Goal: Task Accomplishment & Management: Manage account settings

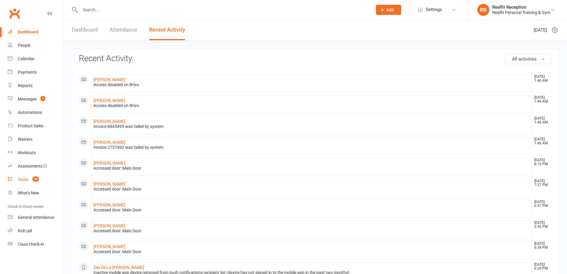
click at [24, 180] on div "Tasks" at bounding box center [23, 179] width 11 height 5
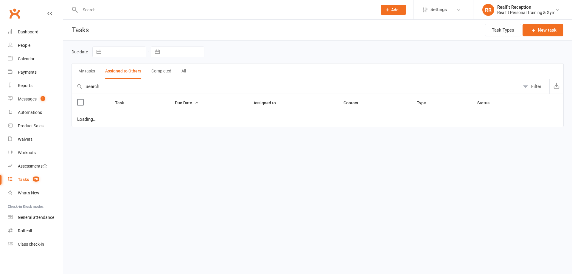
select select "started"
select select "waiting"
select select "started"
select select "waiting"
select select "started"
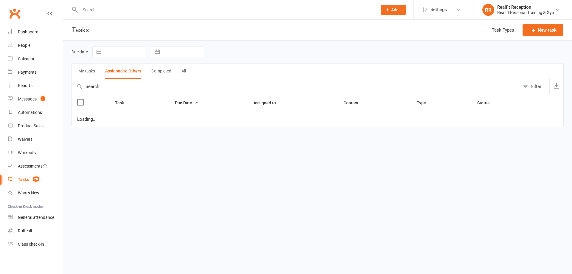
select select "waiting"
select select "started"
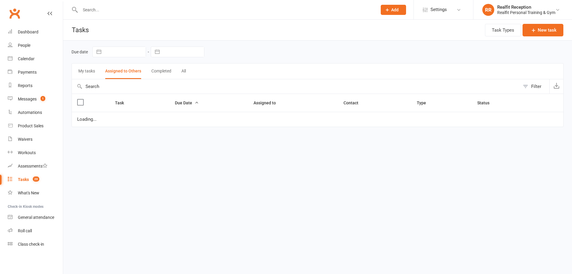
select select "waiting"
select select "started"
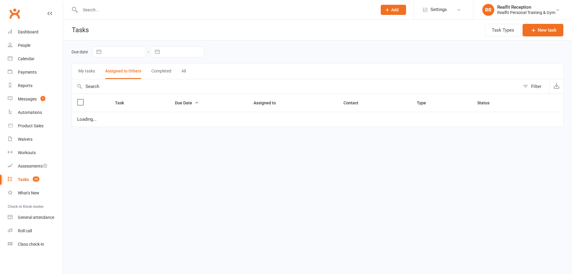
select select "started"
select select "waiting"
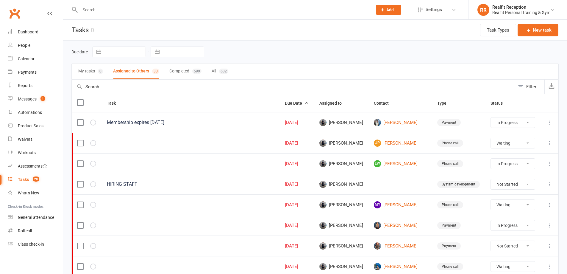
scroll to position [89, 0]
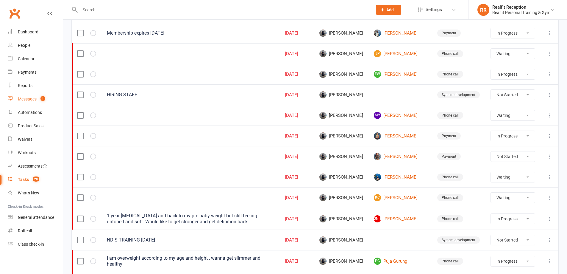
click at [24, 97] on div "Messages" at bounding box center [27, 99] width 19 height 5
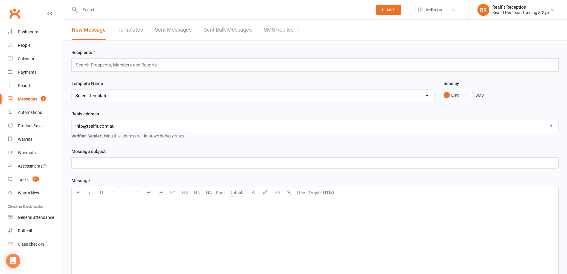
click at [279, 30] on link "SMS Replies 1" at bounding box center [282, 30] width 36 height 21
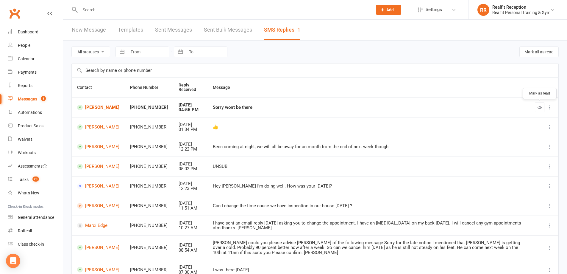
click at [539, 108] on icon "button" at bounding box center [540, 107] width 4 height 4
click at [25, 32] on div "Dashboard" at bounding box center [28, 31] width 21 height 5
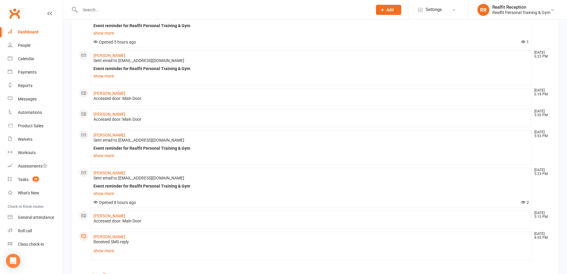
scroll to position [346, 0]
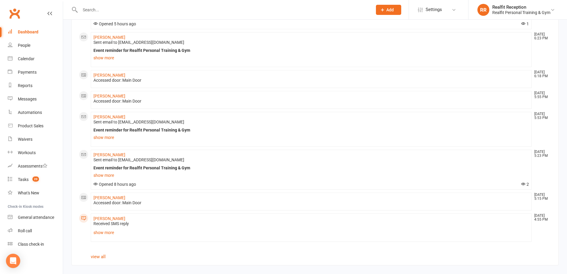
click at [119, 8] on input "text" at bounding box center [223, 10] width 290 height 8
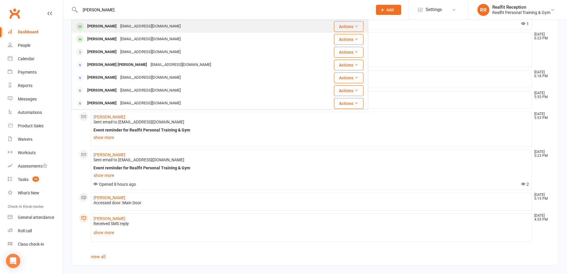
type input "[PERSON_NAME]"
click at [119, 24] on div "[EMAIL_ADDRESS][DOMAIN_NAME]" at bounding box center [151, 26] width 64 height 9
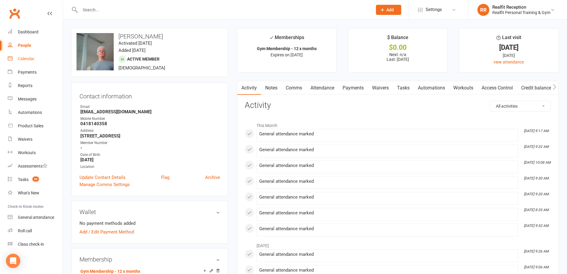
click at [26, 60] on div "Calendar" at bounding box center [26, 58] width 17 height 5
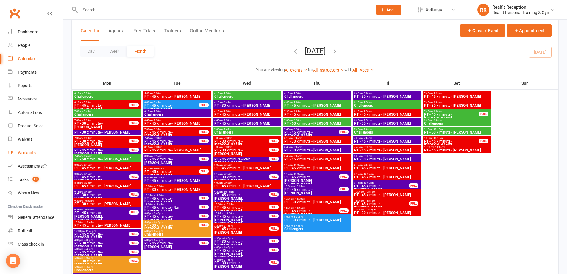
scroll to position [477, 0]
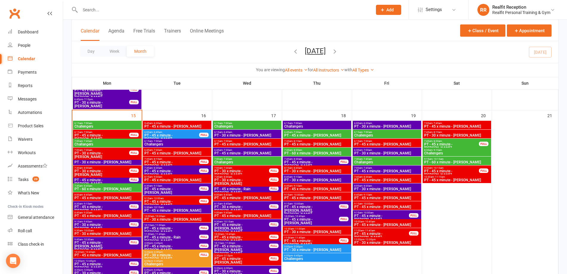
click at [99, 196] on span "PT - 45 x minute - [PERSON_NAME]" at bounding box center [107, 198] width 66 height 4
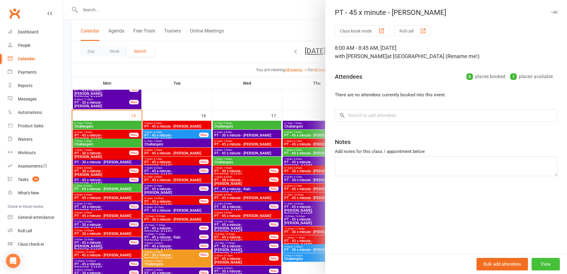
click at [540, 266] on button "View" at bounding box center [546, 264] width 28 height 13
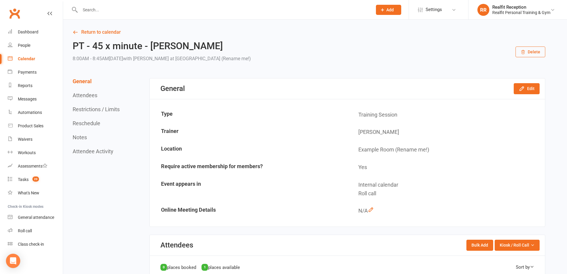
click at [530, 52] on button "Delete" at bounding box center [531, 51] width 30 height 11
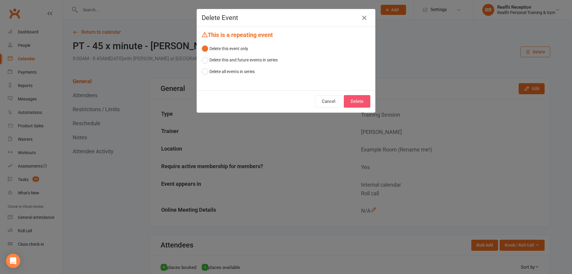
click at [361, 101] on button "Delete" at bounding box center [357, 101] width 27 height 13
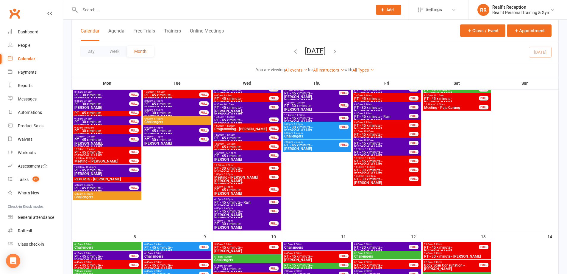
scroll to position [149, 0]
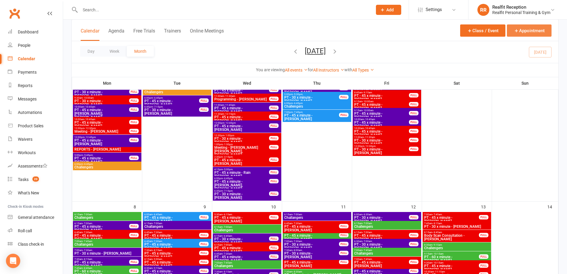
click at [518, 33] on icon "button" at bounding box center [516, 30] width 5 height 5
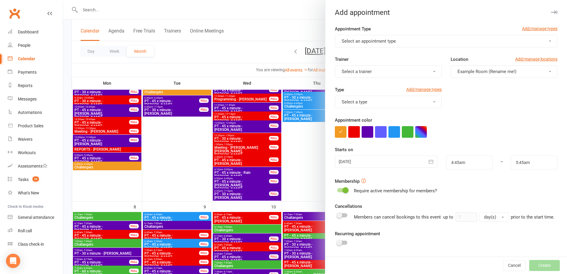
click at [372, 41] on span "Select an appointment type" at bounding box center [369, 40] width 54 height 5
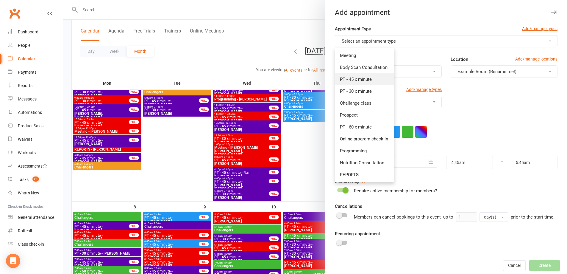
click at [365, 78] on span "PT - 45 x minute" at bounding box center [356, 79] width 32 height 5
type input "5:30am"
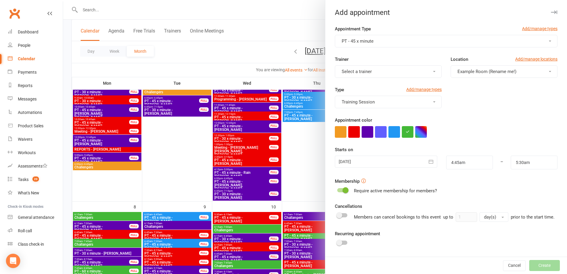
click at [361, 71] on span "Select a trainer" at bounding box center [357, 71] width 30 height 5
click at [360, 136] on span "[PERSON_NAME]" at bounding box center [357, 133] width 34 height 5
click at [355, 129] on button "button" at bounding box center [355, 132] width 12 height 12
click at [428, 162] on icon "button" at bounding box center [431, 161] width 6 height 6
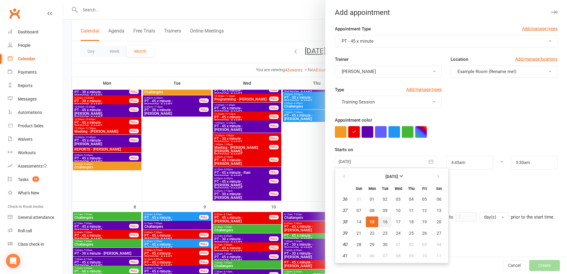
click at [383, 223] on span "16" at bounding box center [385, 221] width 5 height 5
type input "[DATE]"
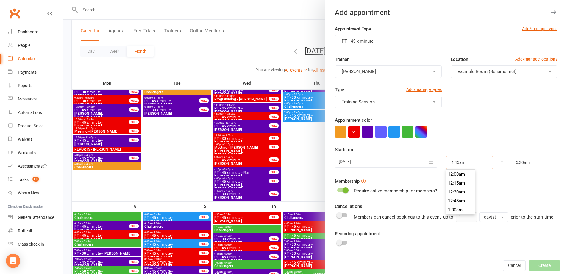
click at [460, 161] on input "4:45am" at bounding box center [470, 163] width 47 height 14
type input "6:00am"
click at [455, 200] on li "6:00am" at bounding box center [461, 197] width 29 height 9
click at [520, 162] on input "5:30am" at bounding box center [534, 163] width 47 height 14
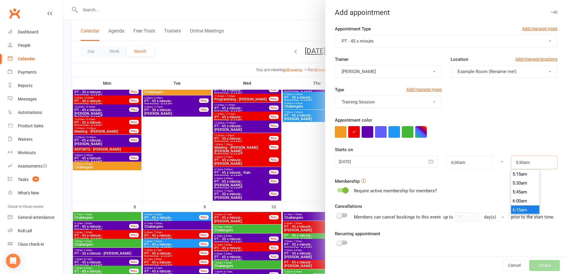
scroll to position [217, 0]
type input "6:45am"
click at [517, 198] on li "6:45am" at bounding box center [525, 197] width 29 height 9
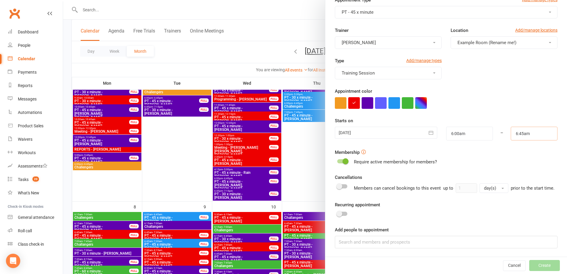
scroll to position [179, 0]
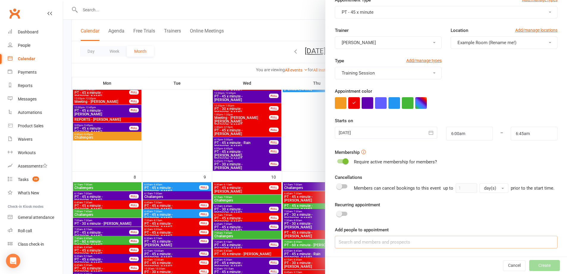
click at [372, 245] on input at bounding box center [446, 242] width 223 height 13
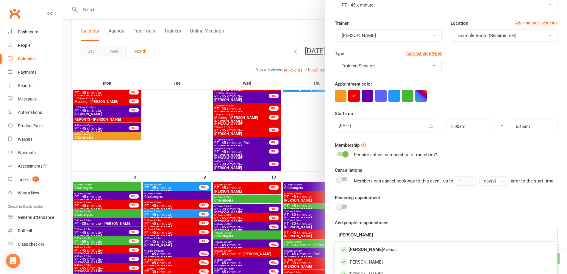
scroll to position [64, 0]
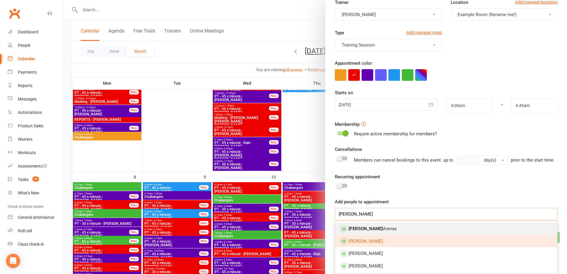
type input "[PERSON_NAME]"
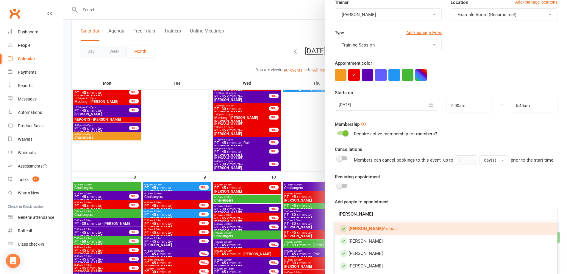
click at [377, 225] on link "[PERSON_NAME]" at bounding box center [446, 228] width 222 height 13
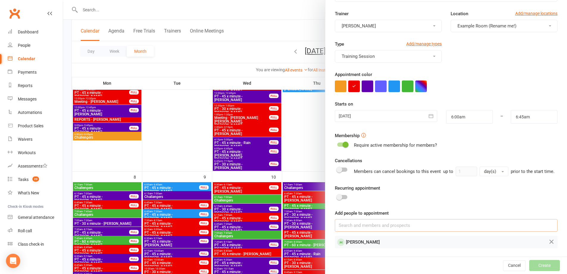
scroll to position [53, 0]
click at [531, 265] on button "Create" at bounding box center [545, 265] width 31 height 11
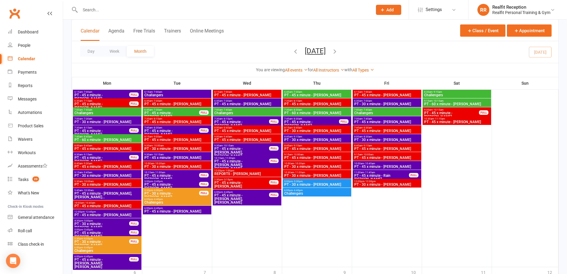
scroll to position [804, 0]
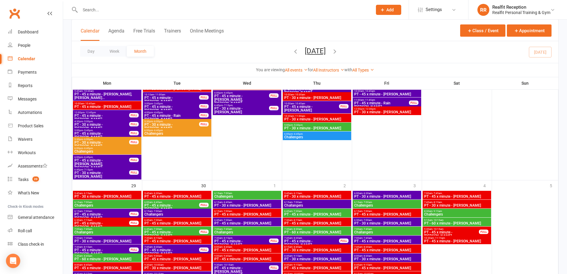
click at [314, 135] on span "6:00pm - 6:45pm" at bounding box center [317, 134] width 66 height 3
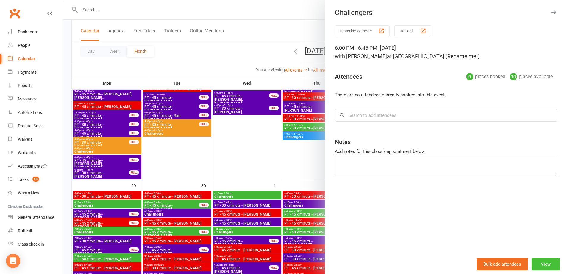
click at [539, 266] on button "View" at bounding box center [546, 264] width 28 height 13
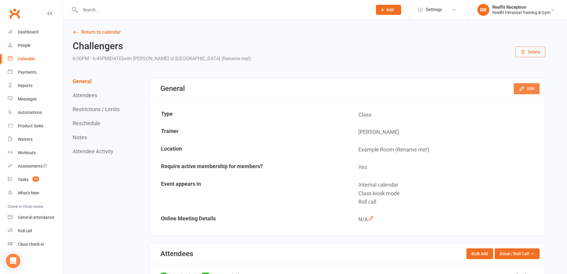
click at [525, 88] on icon "button" at bounding box center [522, 88] width 6 height 6
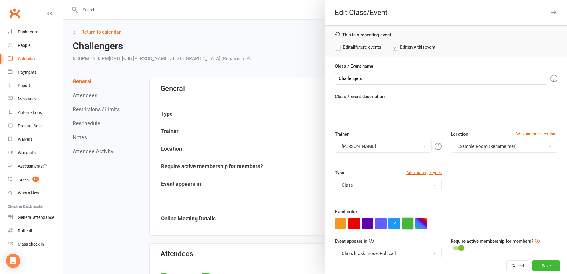
click at [405, 224] on button "button" at bounding box center [408, 223] width 12 height 12
click at [378, 148] on button "[PERSON_NAME]" at bounding box center [383, 146] width 97 height 13
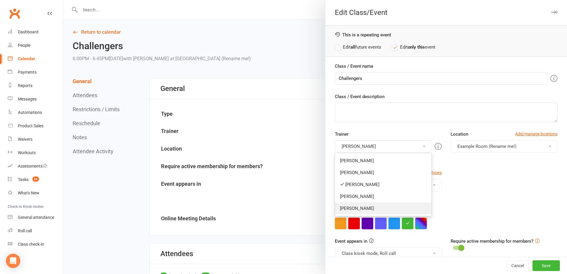
click at [369, 209] on link "[PERSON_NAME]" at bounding box center [383, 208] width 96 height 12
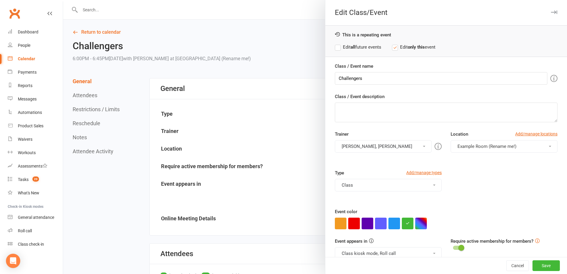
click at [361, 147] on button "[PERSON_NAME], [PERSON_NAME]" at bounding box center [383, 146] width 97 height 13
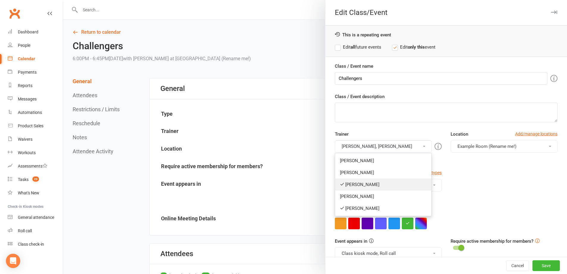
click at [357, 186] on link "[PERSON_NAME]" at bounding box center [383, 184] width 96 height 12
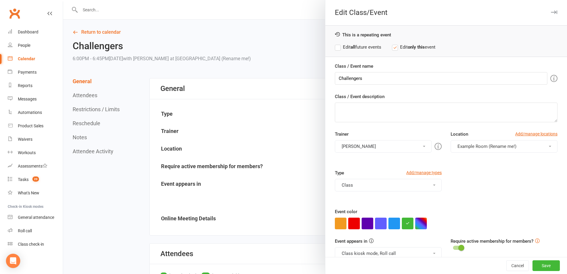
click at [360, 149] on button "[PERSON_NAME]" at bounding box center [383, 146] width 97 height 13
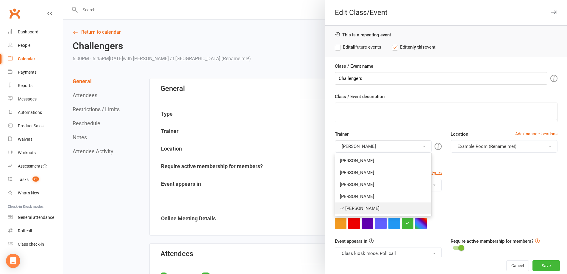
click at [360, 209] on link "[PERSON_NAME]" at bounding box center [383, 208] width 96 height 12
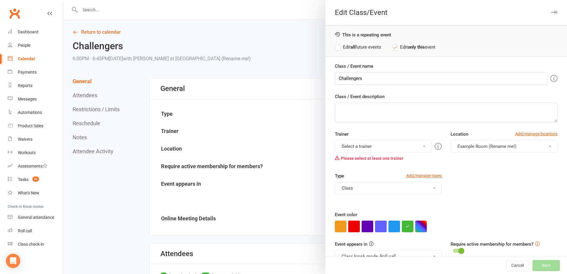
click at [364, 147] on button "Select a trainer" at bounding box center [383, 146] width 97 height 13
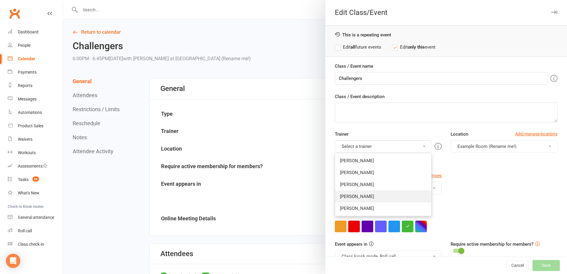
click at [361, 197] on link "[PERSON_NAME]" at bounding box center [383, 196] width 96 height 12
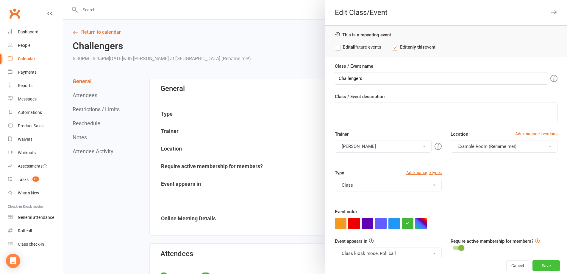
click at [539, 263] on button "Save" at bounding box center [546, 265] width 27 height 11
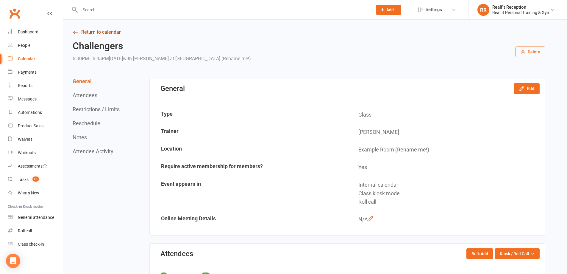
click at [89, 34] on link "Return to calendar" at bounding box center [309, 32] width 473 height 8
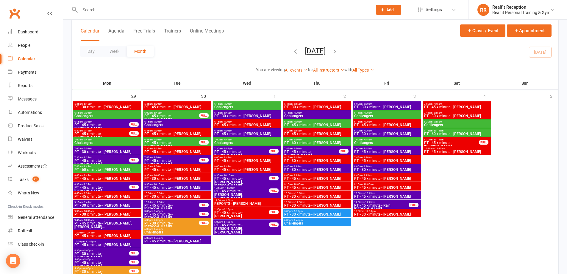
scroll to position [864, 0]
